Goal: Transaction & Acquisition: Download file/media

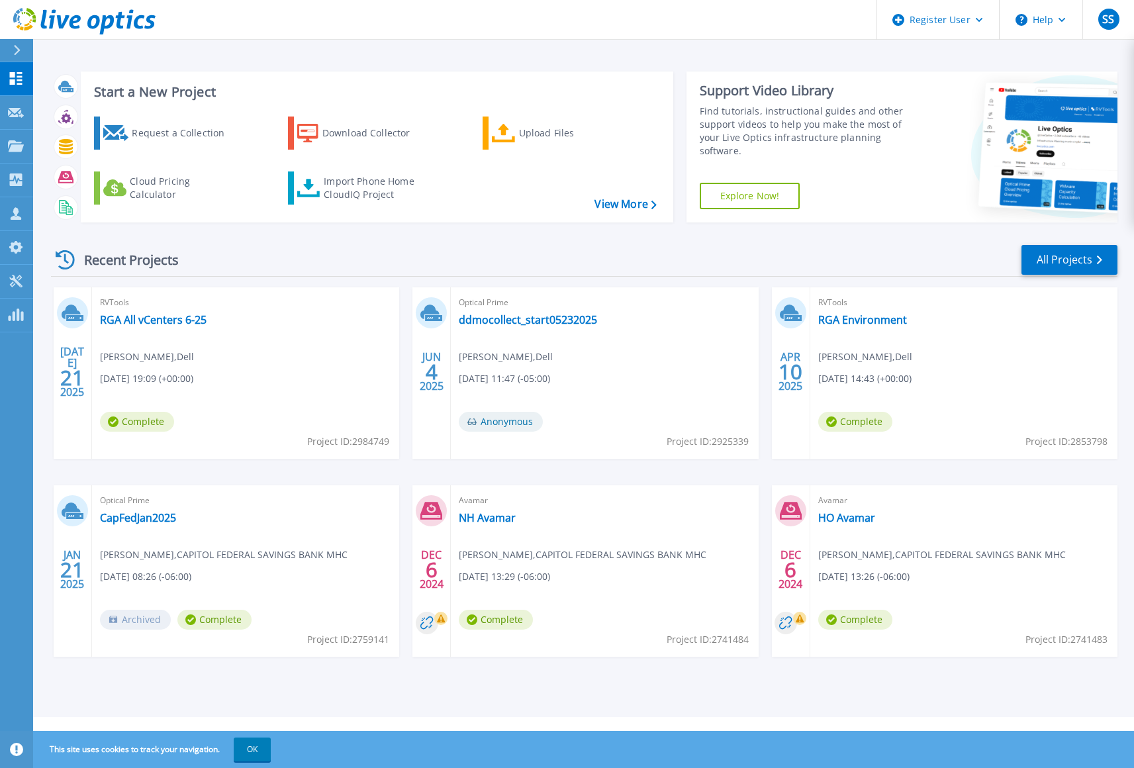
click at [722, 17] on header "Register User Help SS Dell User Sean Singleton Sean.Singleton@dell.com Dell My …" at bounding box center [567, 20] width 1134 height 40
click at [480, 32] on header "Register User Help SS Dell User Sean Singleton Sean.Singleton@dell.com Dell My …" at bounding box center [567, 20] width 1134 height 40
click at [392, 34] on header "Register User Help SS Dell User Sean Singleton Sean.Singleton@dell.com Dell My …" at bounding box center [567, 20] width 1134 height 40
click at [23, 146] on icon at bounding box center [16, 145] width 16 height 11
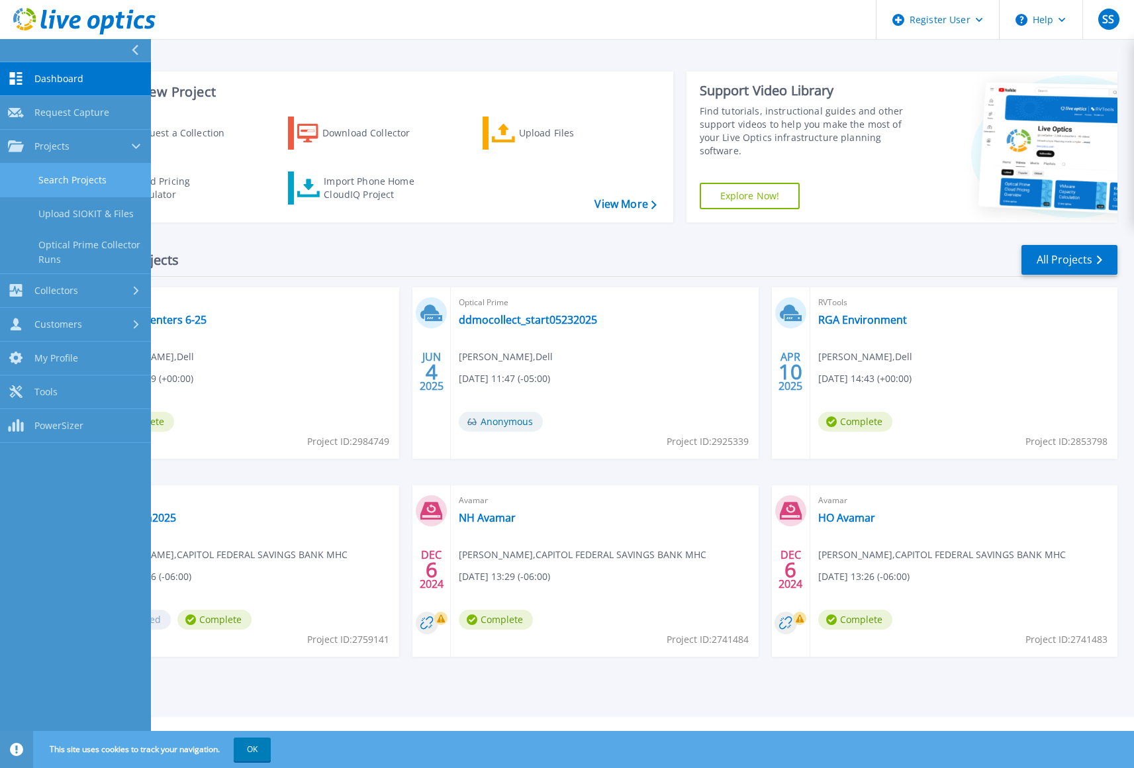
click at [78, 175] on link "Search Projects" at bounding box center [75, 181] width 151 height 34
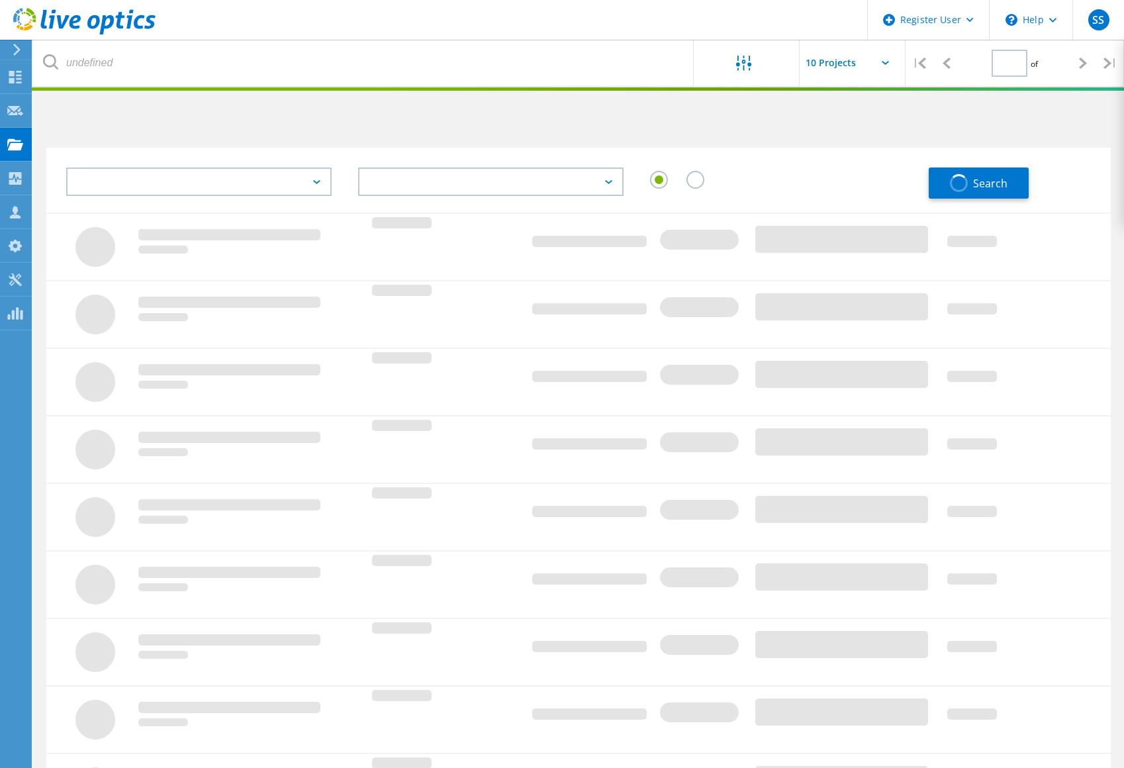
type input "1"
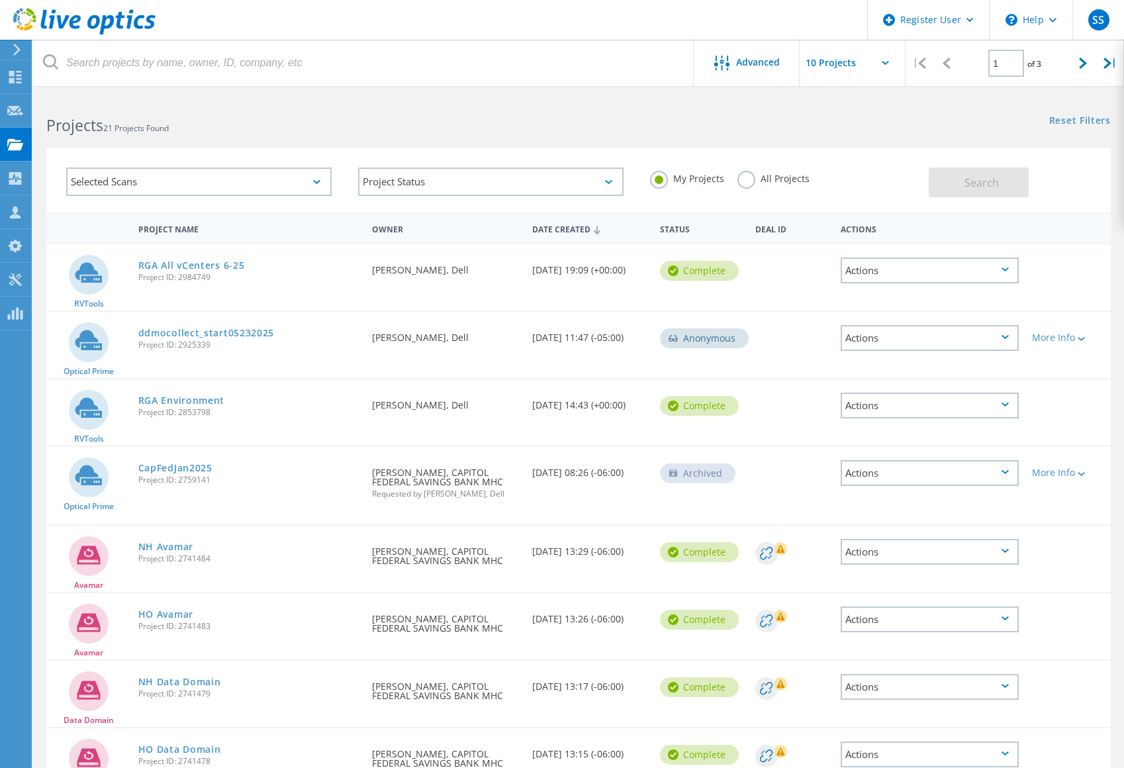
click at [755, 181] on label "All Projects" at bounding box center [774, 177] width 72 height 13
click at [0, 0] on input "All Projects" at bounding box center [0, 0] width 0 height 0
click at [209, 136] on div "Selected Scans Project Status In Progress Complete Published Anonymous Archived…" at bounding box center [578, 171] width 1091 height 81
click at [106, 176] on div "Selected Scans" at bounding box center [198, 182] width 265 height 28
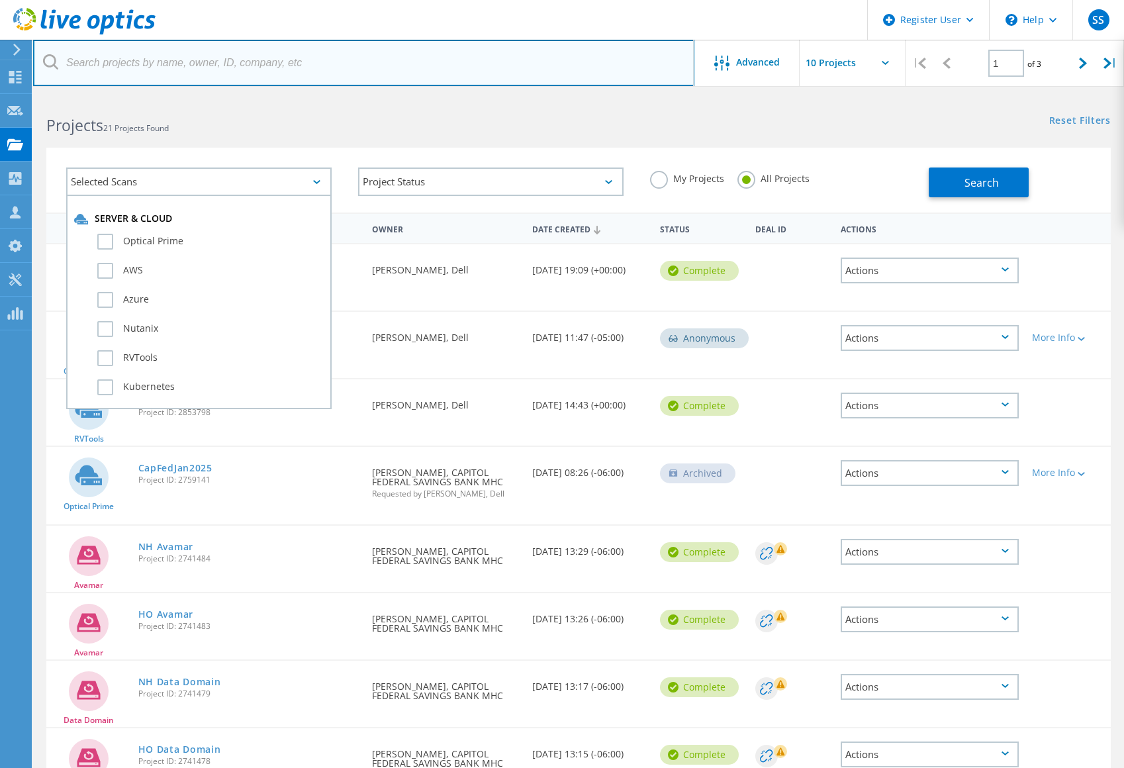
click at [160, 80] on input "text" at bounding box center [363, 63] width 661 height 46
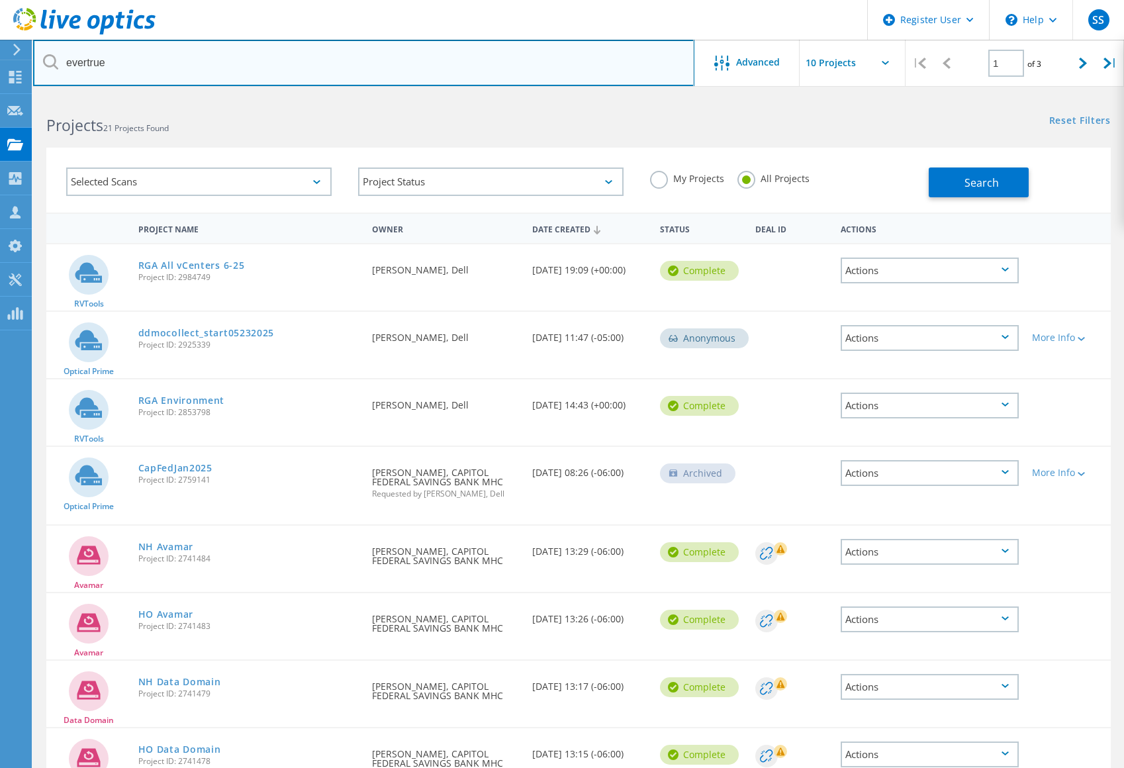
type input "evertrue"
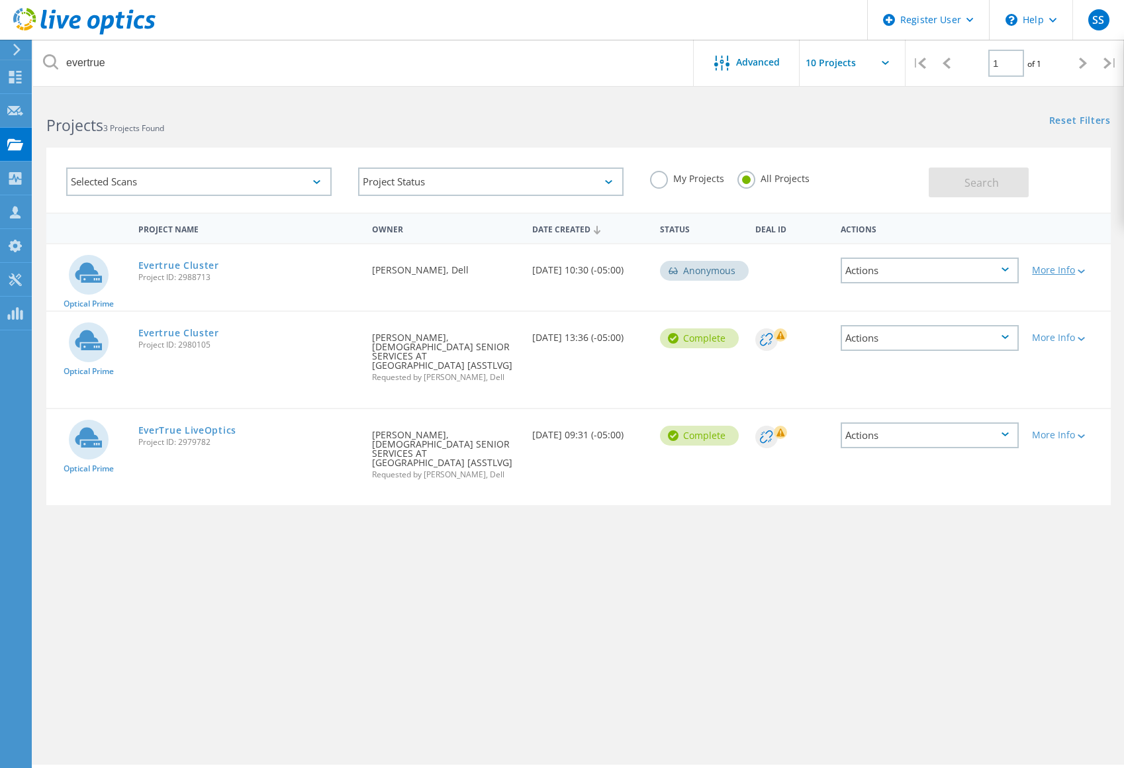
click at [1088, 270] on div "More Info" at bounding box center [1068, 269] width 72 height 9
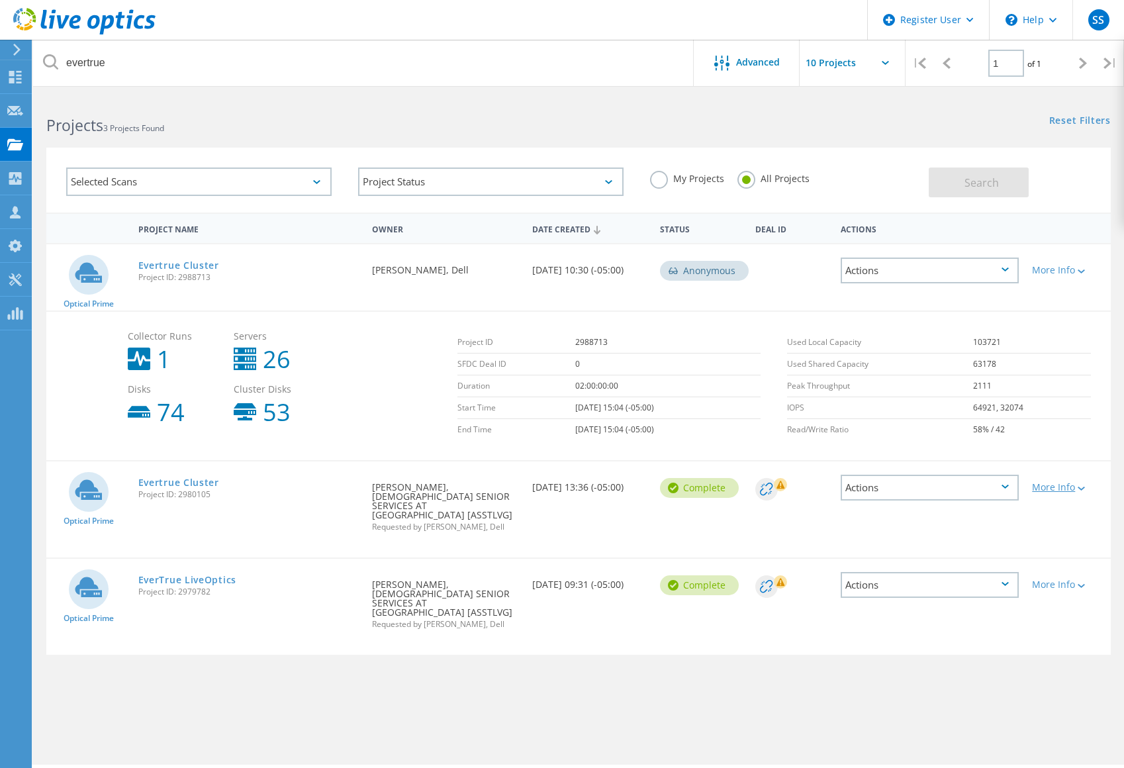
click at [1079, 489] on div at bounding box center [1080, 488] width 10 height 8
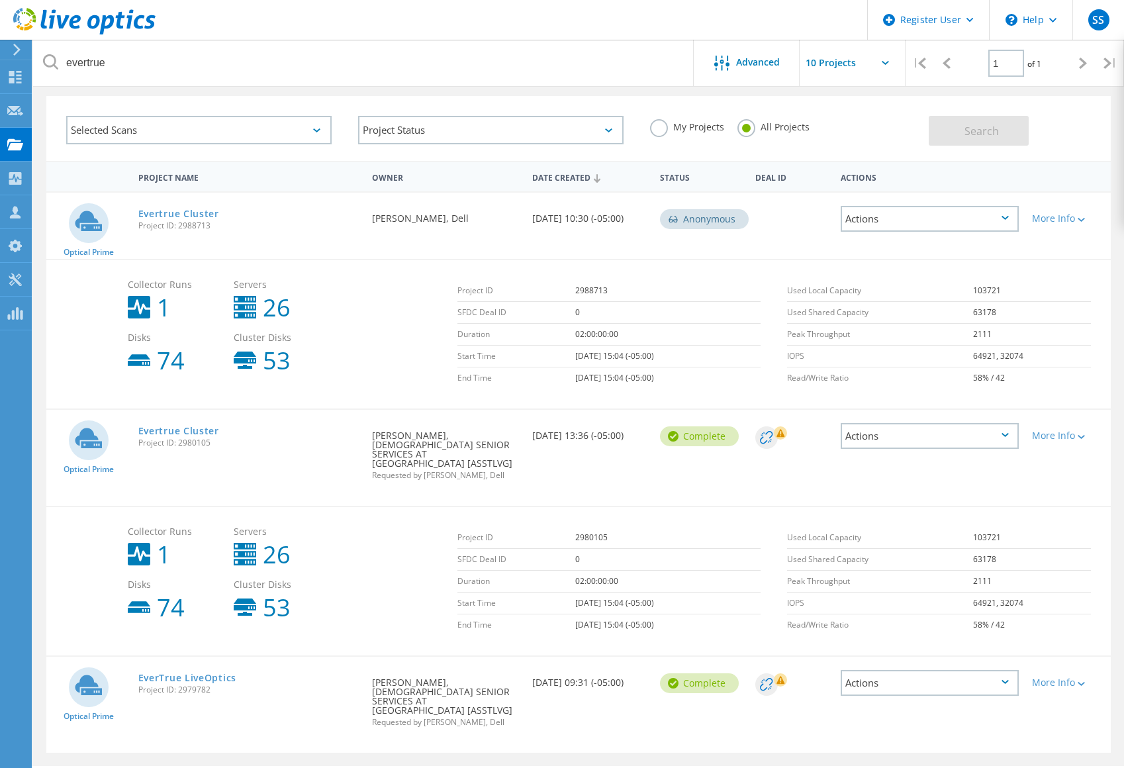
scroll to position [71, 0]
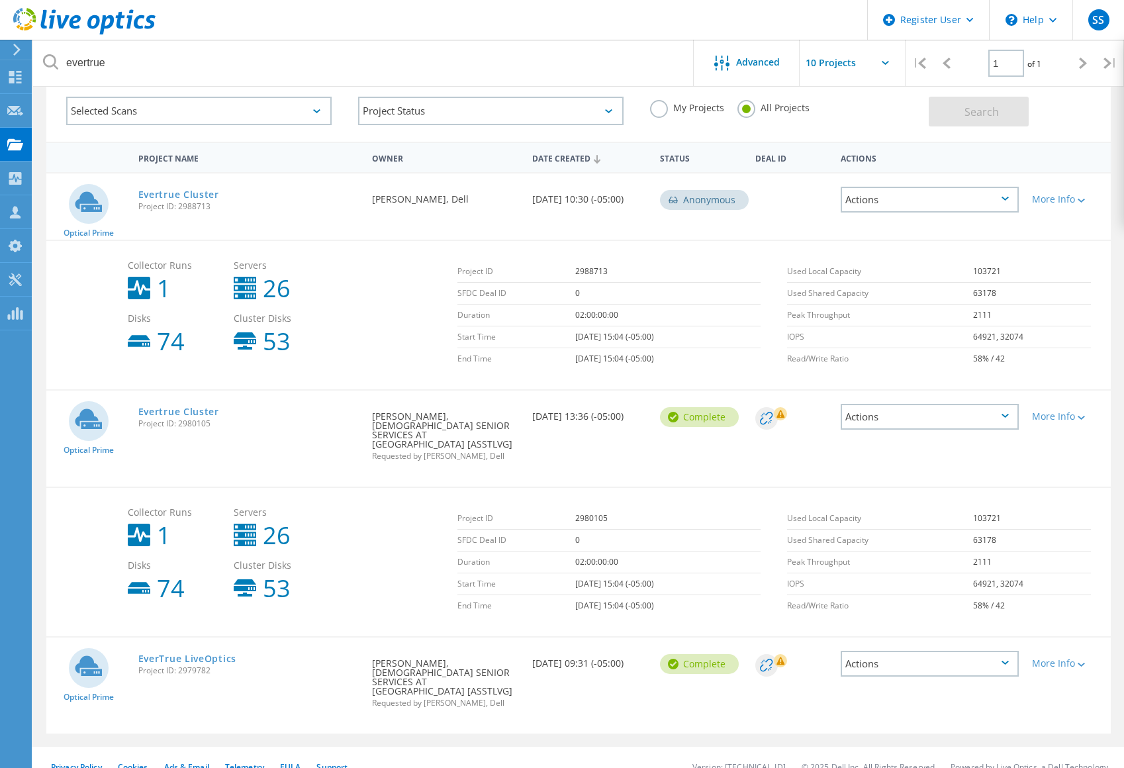
click at [1088, 659] on div "More Info" at bounding box center [1068, 660] width 85 height 44
click at [1088, 659] on div "More Info" at bounding box center [1068, 663] width 72 height 9
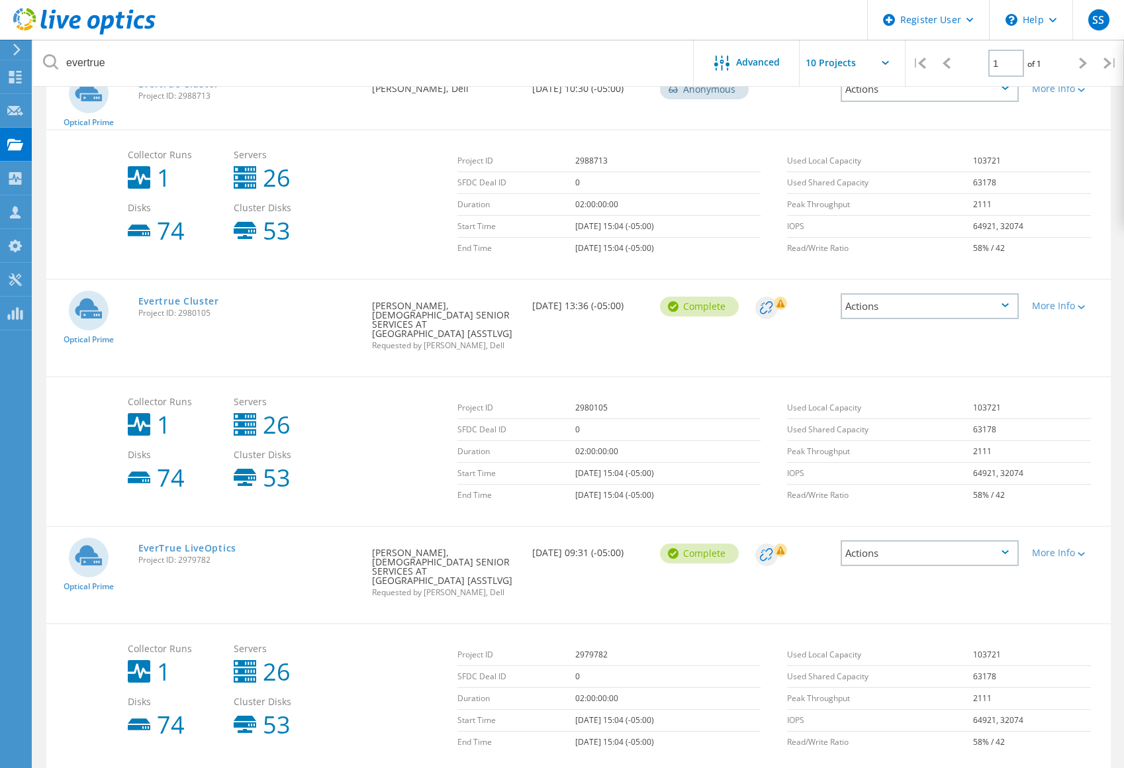
scroll to position [220, 0]
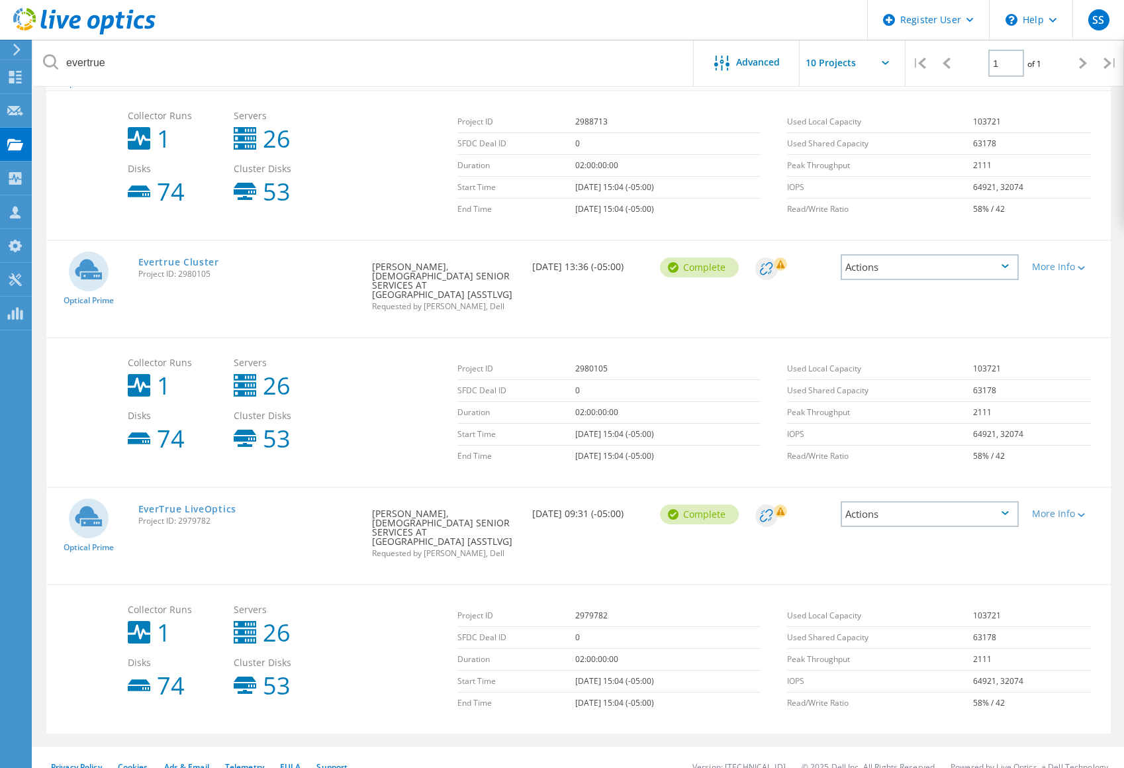
click at [986, 503] on div "Actions" at bounding box center [930, 514] width 178 height 26
click at [900, 477] on div "View Project" at bounding box center [929, 483] width 175 height 21
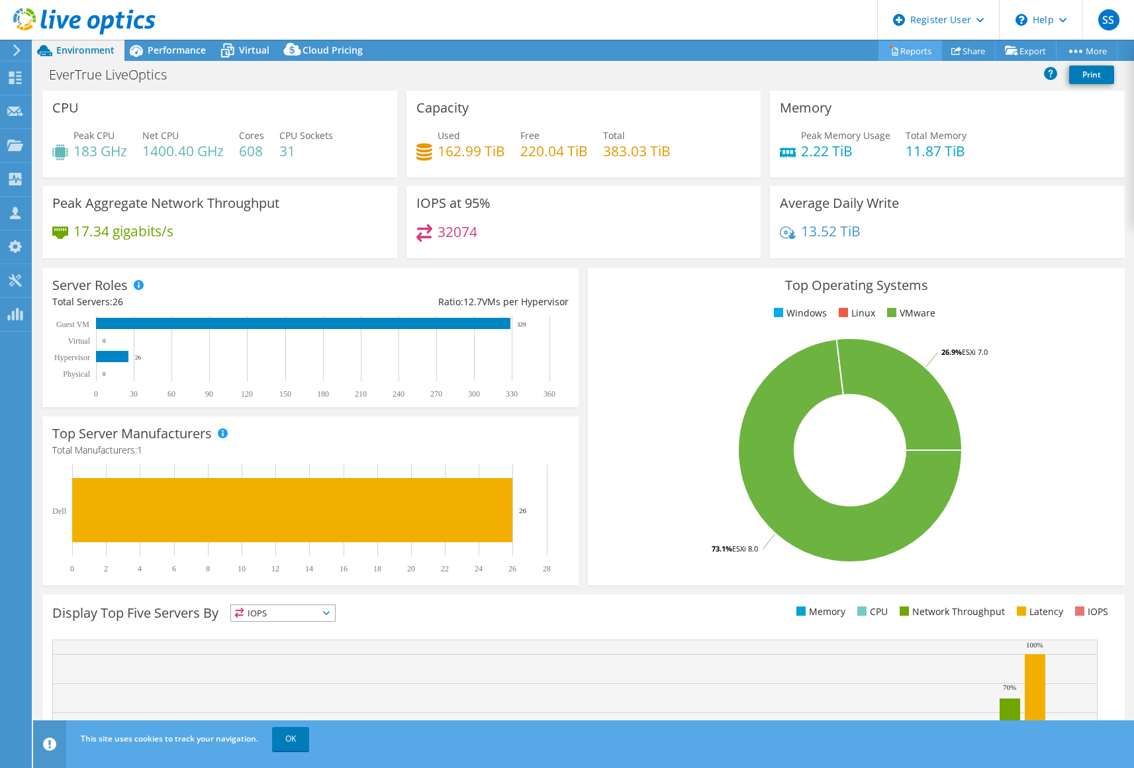
click at [903, 54] on link "Reports" at bounding box center [911, 50] width 64 height 21
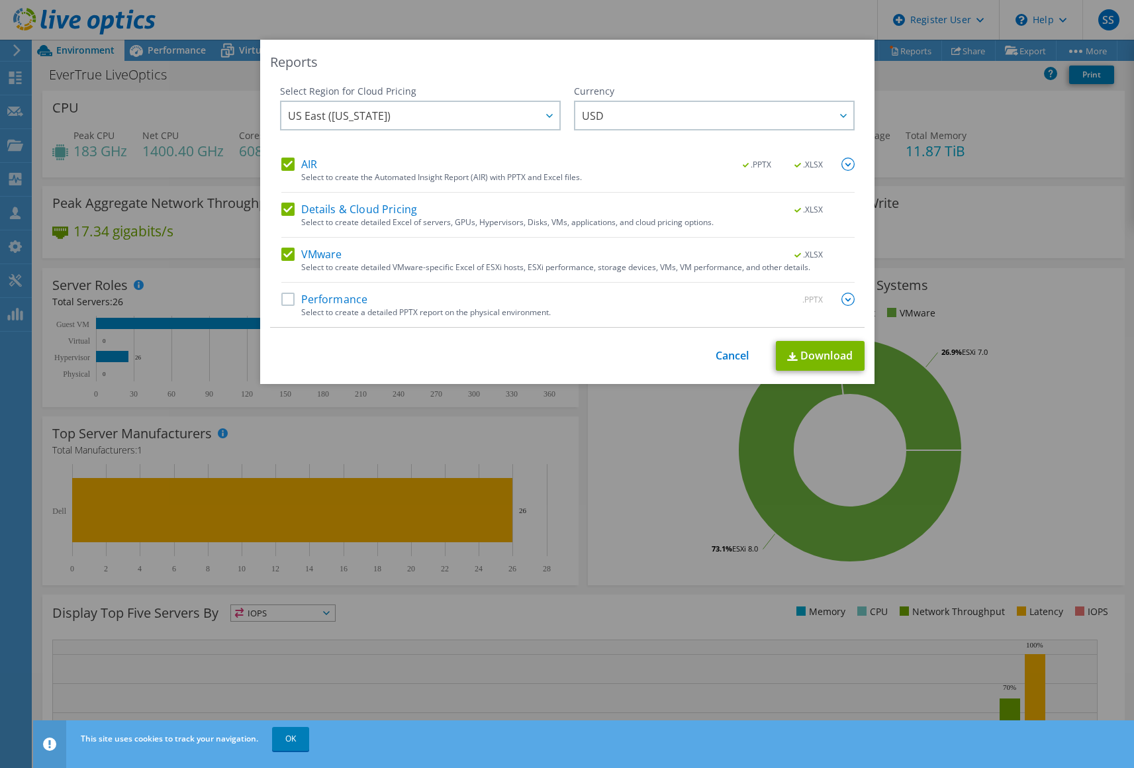
click at [285, 209] on label "Details & Cloud Pricing" at bounding box center [349, 209] width 136 height 13
click at [0, 0] on input "Details & Cloud Pricing" at bounding box center [0, 0] width 0 height 0
click at [826, 361] on link "Download" at bounding box center [820, 356] width 89 height 30
